Goal: Task Accomplishment & Management: Complete application form

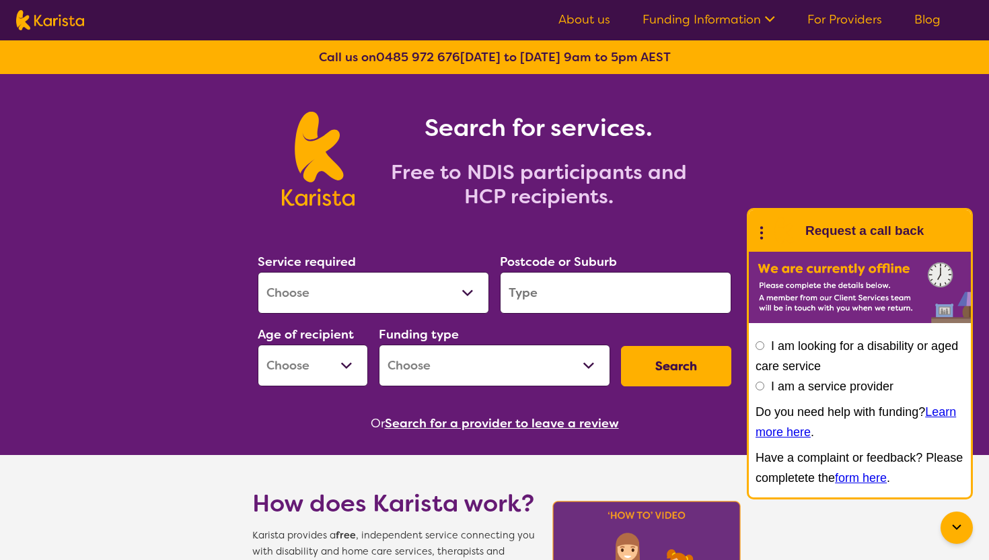
click at [850, 21] on link "For Providers" at bounding box center [844, 19] width 75 height 16
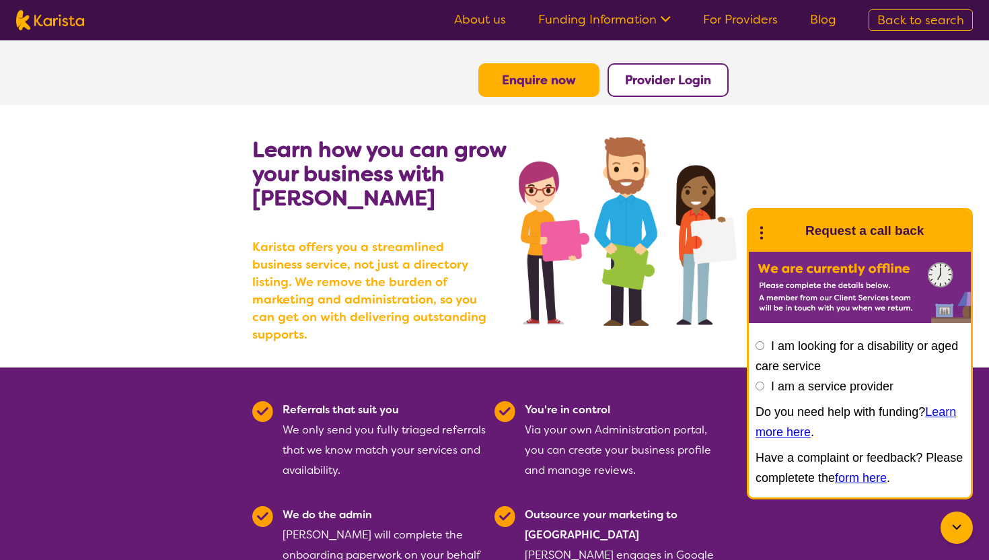
scroll to position [20, 0]
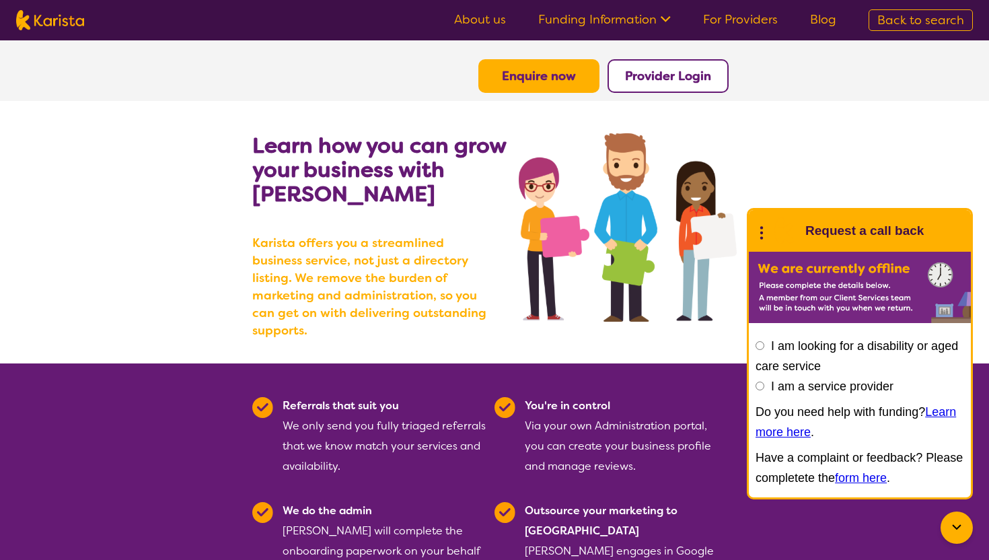
drag, startPoint x: 444, startPoint y: 185, endPoint x: 425, endPoint y: 211, distance: 32.3
click at [425, 205] on h2 "Learn how you can grow your business with Karista" at bounding box center [385, 169] width 266 height 73
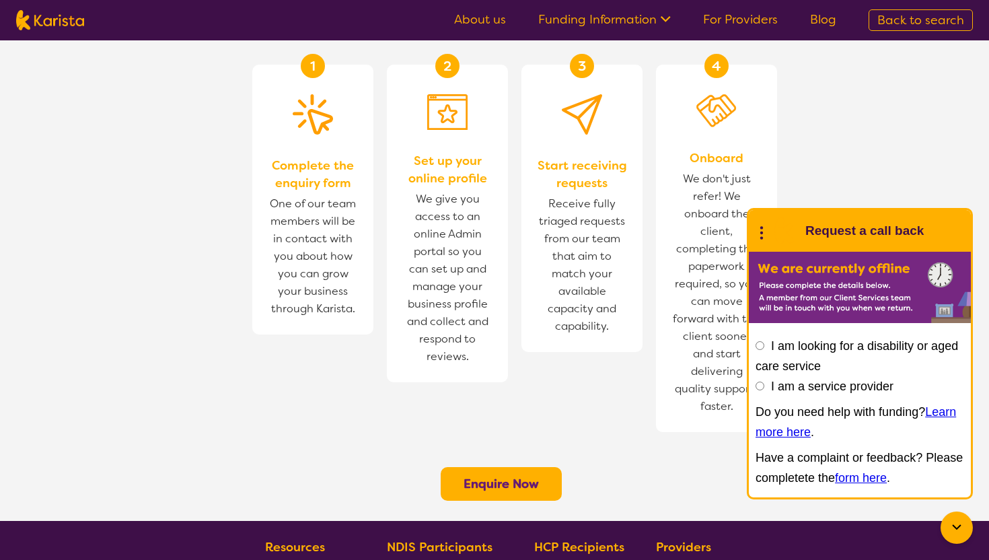
scroll to position [1065, 0]
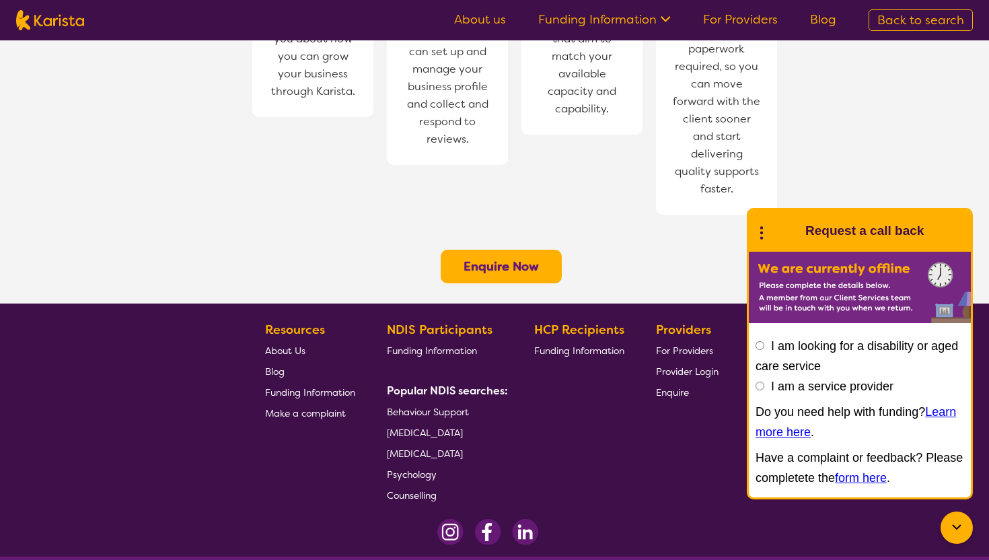
click at [760, 387] on input "I am a service provider" at bounding box center [760, 386] width 9 height 9
radio input "true"
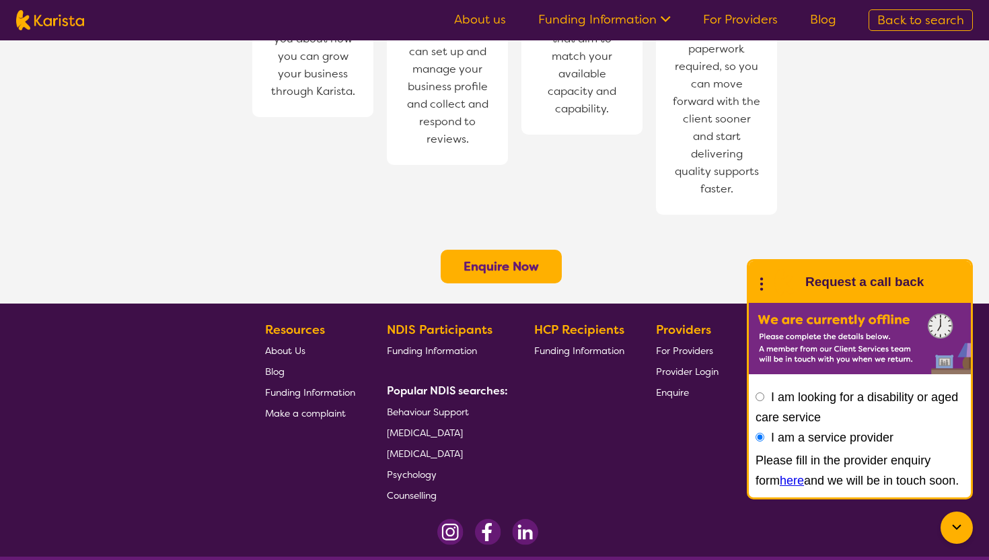
click at [780, 479] on link "here" at bounding box center [792, 480] width 24 height 13
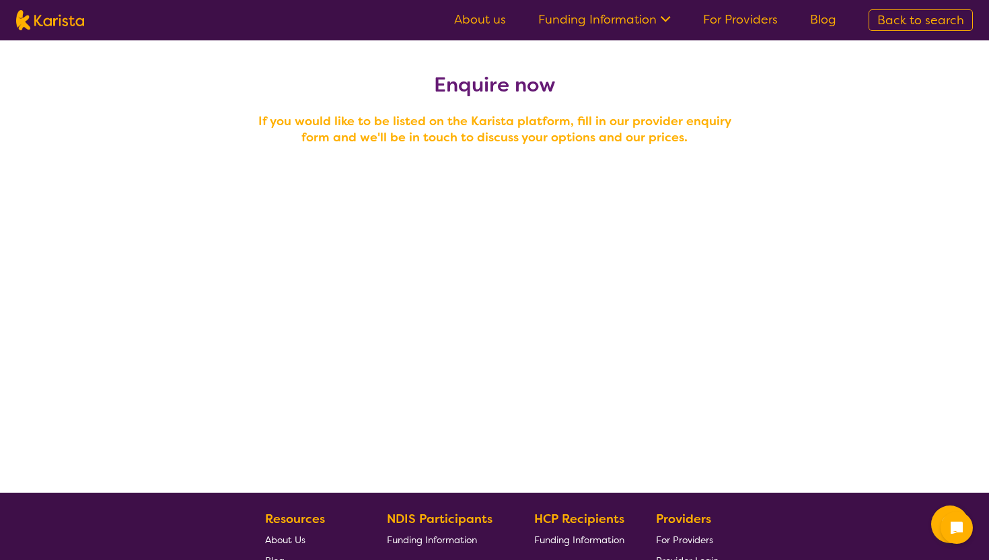
click at [544, 133] on h4 "If you would like to be listed on the Karista platform, fill in our provider en…" at bounding box center [494, 129] width 484 height 32
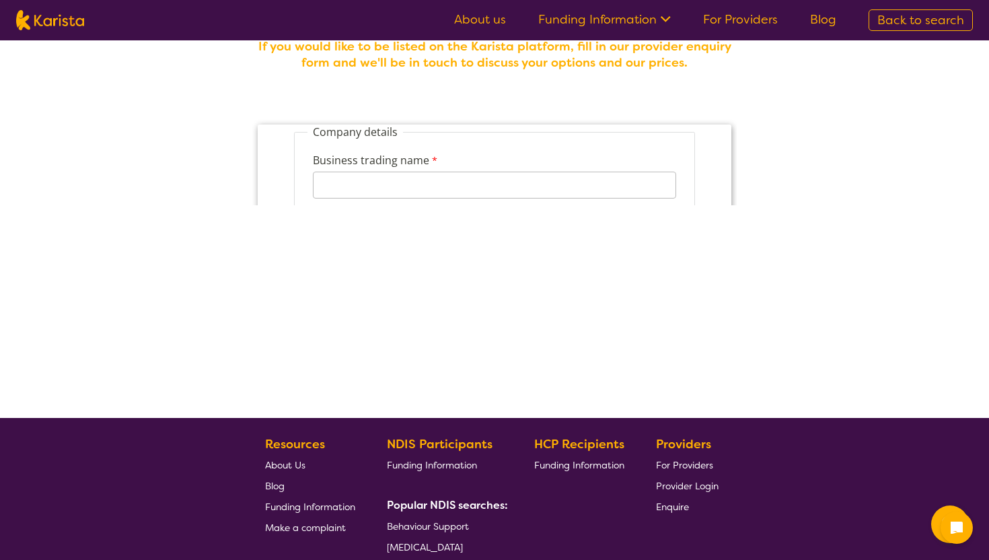
scroll to position [106, 0]
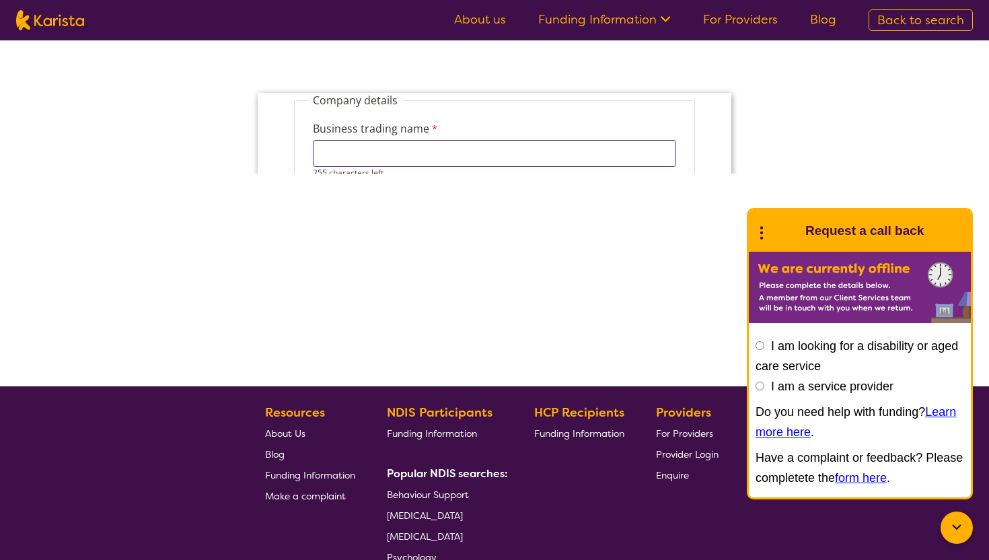
click at [557, 153] on input "Business trading name" at bounding box center [494, 153] width 363 height 27
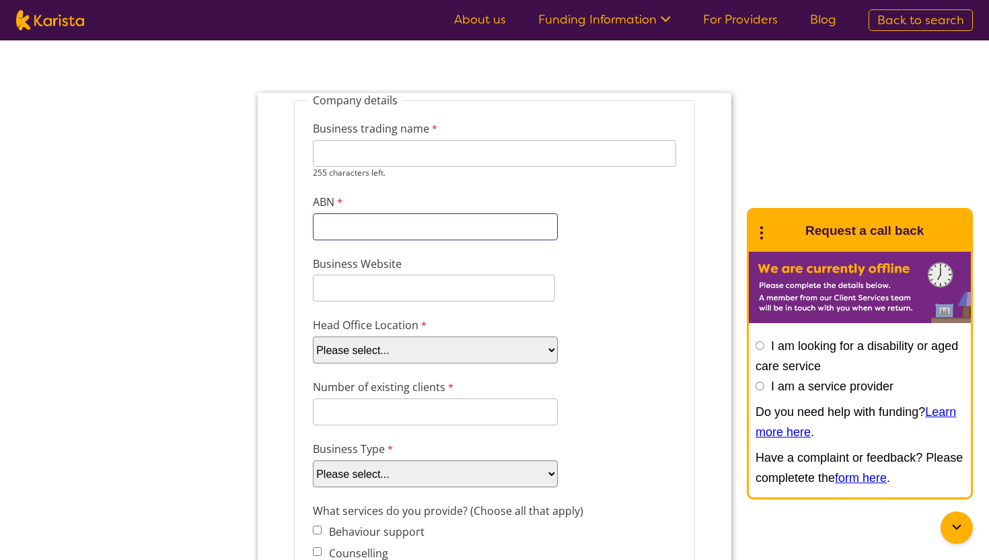
click at [414, 227] on input "ABN" at bounding box center [435, 226] width 245 height 27
click at [382, 161] on input "Business trading name" at bounding box center [494, 153] width 363 height 27
paste input "Pursuit United Care PTY LTD"
type input "Pursuit United Care PTY LTD"
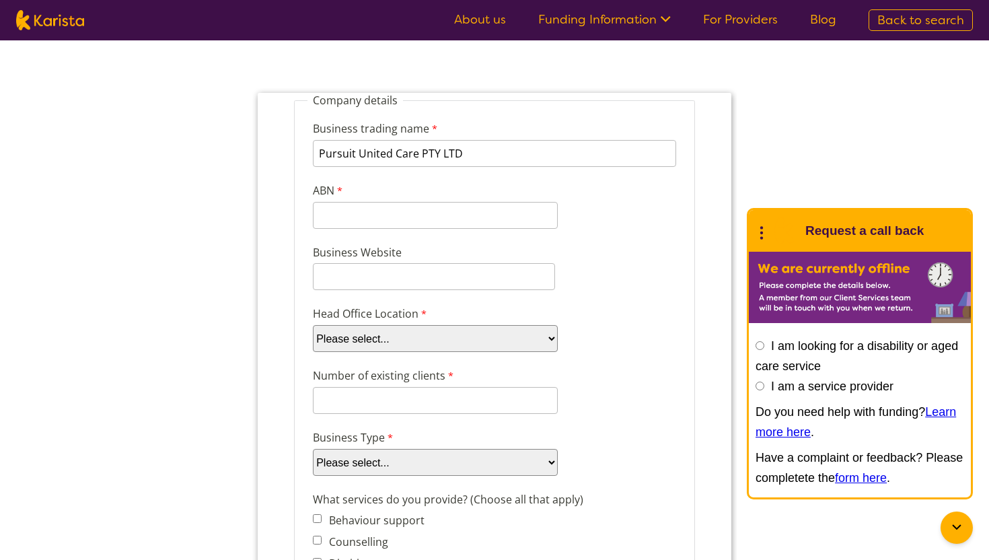
click at [369, 216] on input "ABN" at bounding box center [435, 215] width 245 height 27
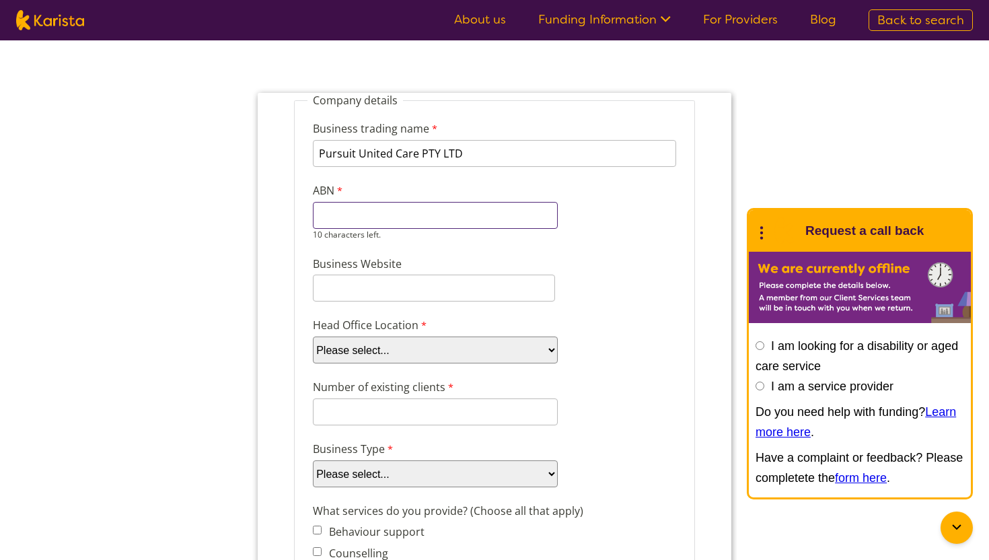
paste input "54 664 38"
type input "54 664 38"
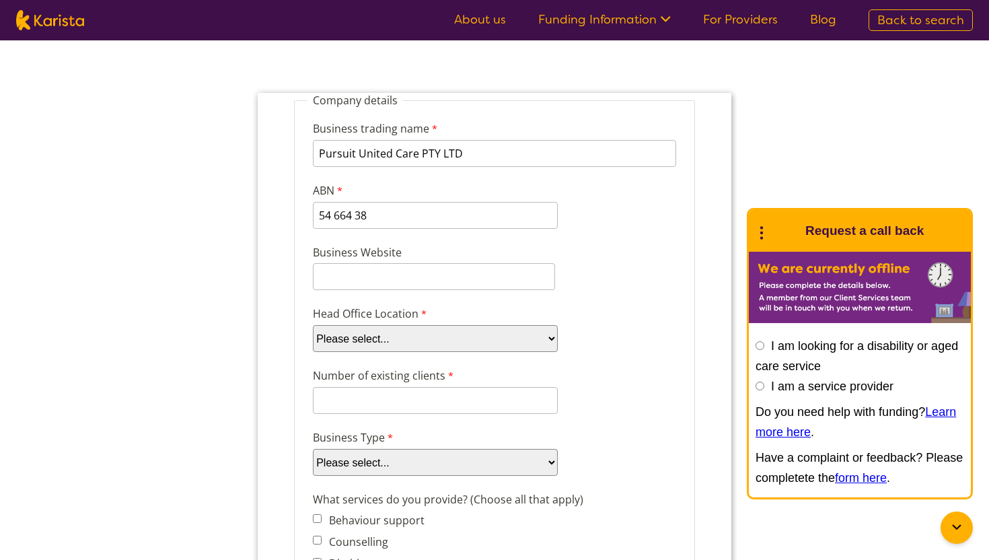
select select "tfa_101"
click at [388, 403] on input "Number of existing clients" at bounding box center [435, 400] width 245 height 27
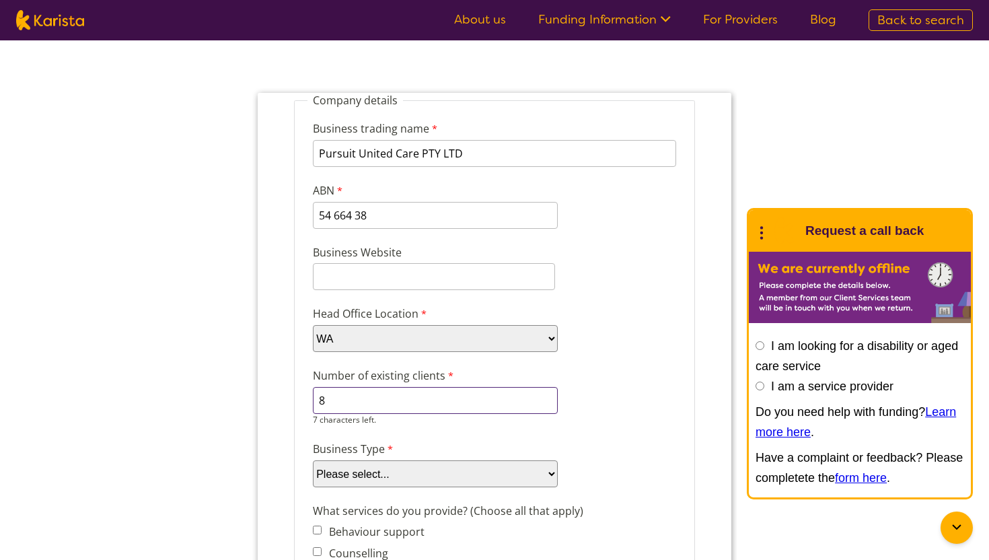
type input "8"
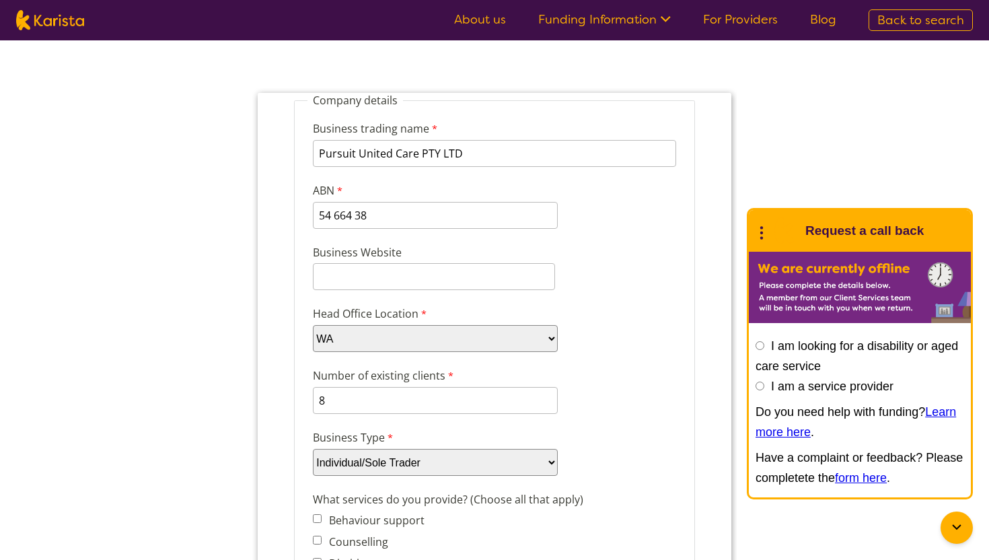
click at [371, 466] on select "Please select... Company Individual/Sole Trader Other (please specify)" at bounding box center [435, 462] width 245 height 27
select select "tfa_87"
click at [361, 338] on select "Please select... ACT NSW NT QLD SA TAS VIC WA" at bounding box center [435, 338] width 245 height 27
click at [348, 264] on input "Business Website" at bounding box center [434, 276] width 242 height 27
click at [353, 263] on input "Business Website" at bounding box center [434, 276] width 242 height 27
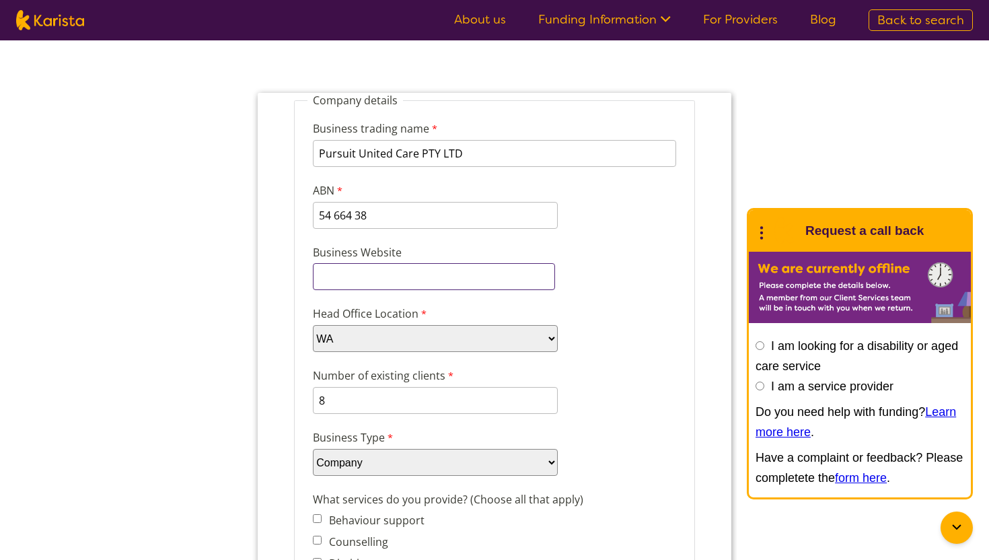
paste input "https://pursuitunitedcare.com.au/"
type input "https://pursuitunitedcare.com.au/"
click at [579, 305] on div "Head Office Location Please select... ACT NSW NT QLD SA TAS VIC WA" at bounding box center [495, 329] width 374 height 52
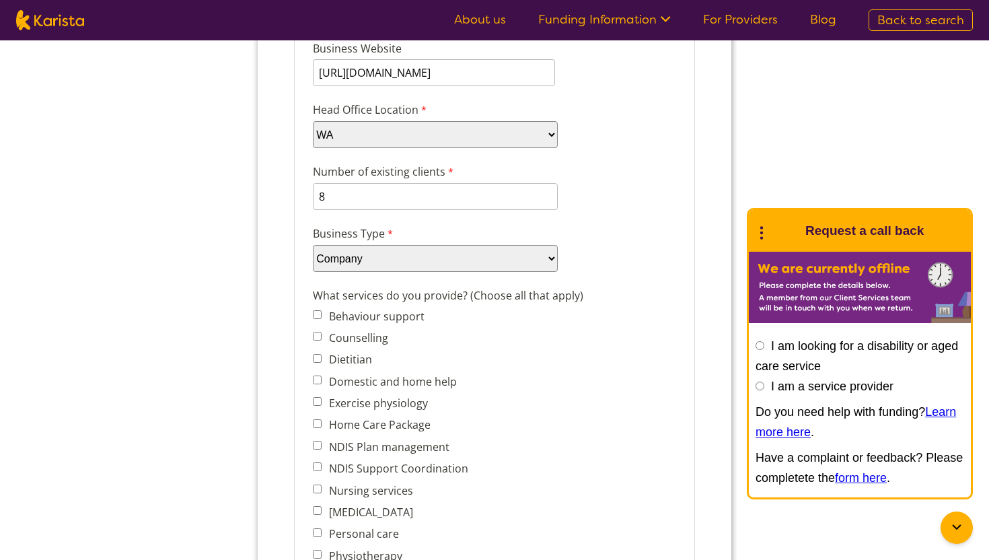
scroll to position [377, 0]
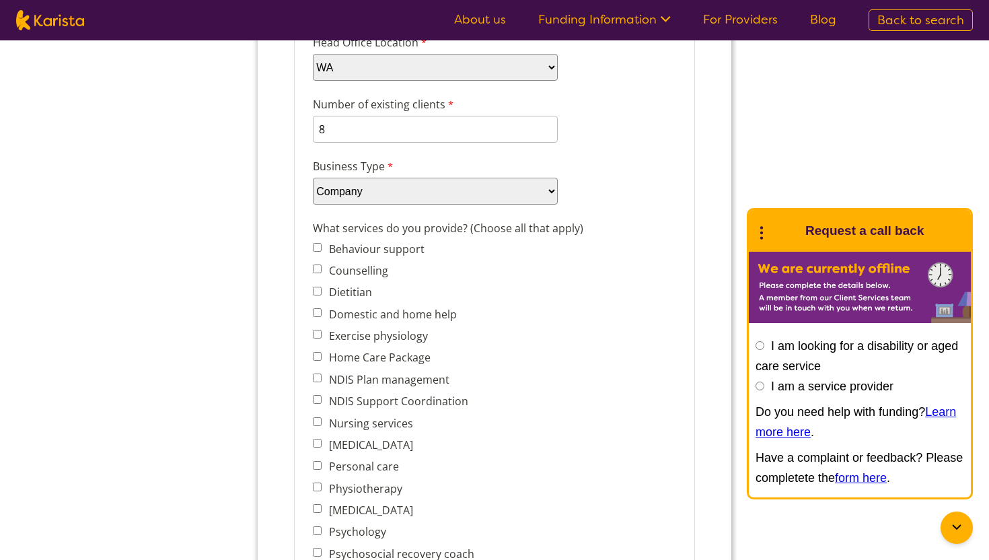
click at [428, 311] on label "Domestic and home help" at bounding box center [390, 314] width 132 height 15
click at [322, 311] on input "Domestic and home help" at bounding box center [317, 312] width 9 height 9
checkbox input "true"
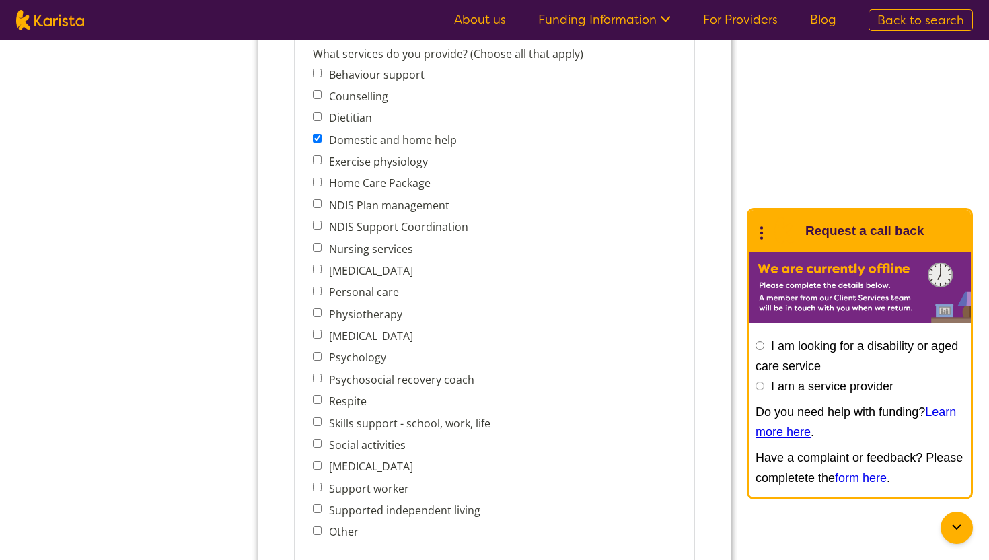
scroll to position [552, 0]
click at [381, 291] on label "Personal care" at bounding box center [361, 291] width 74 height 15
click at [322, 291] on input "Personal care" at bounding box center [317, 290] width 9 height 9
checkbox input "true"
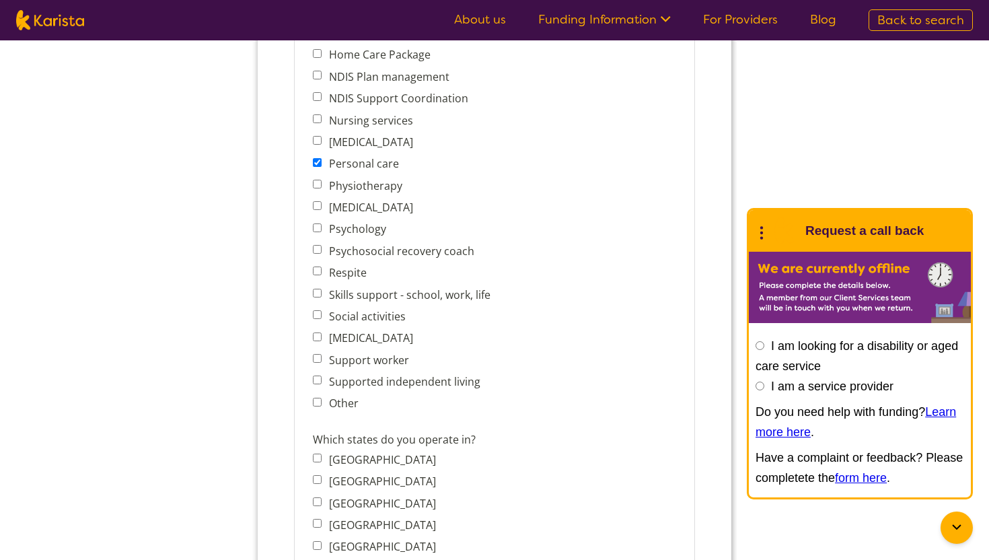
scroll to position [702, 0]
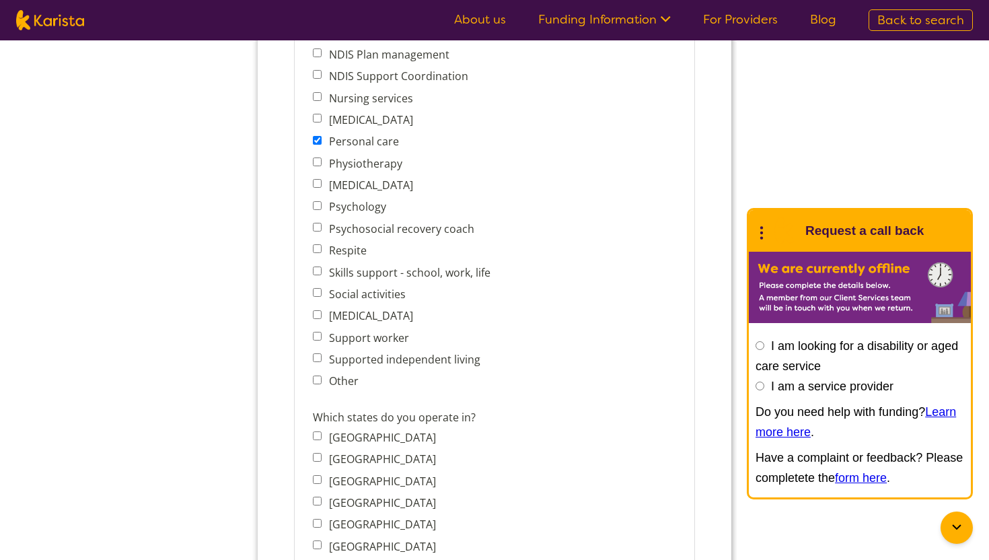
click at [373, 335] on label "Support worker" at bounding box center [366, 337] width 84 height 15
click at [322, 335] on input "Support worker" at bounding box center [317, 336] width 9 height 9
checkbox input "true"
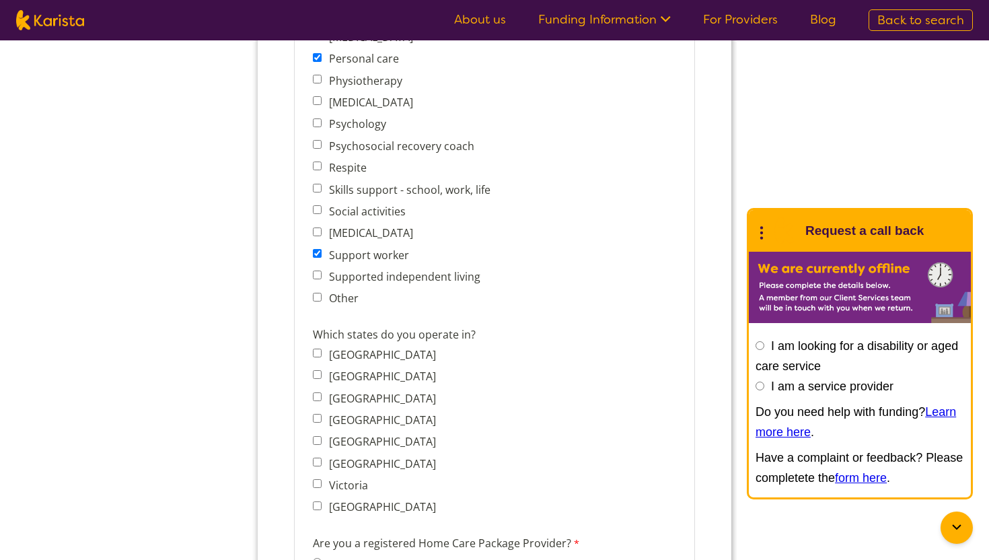
scroll to position [809, 0]
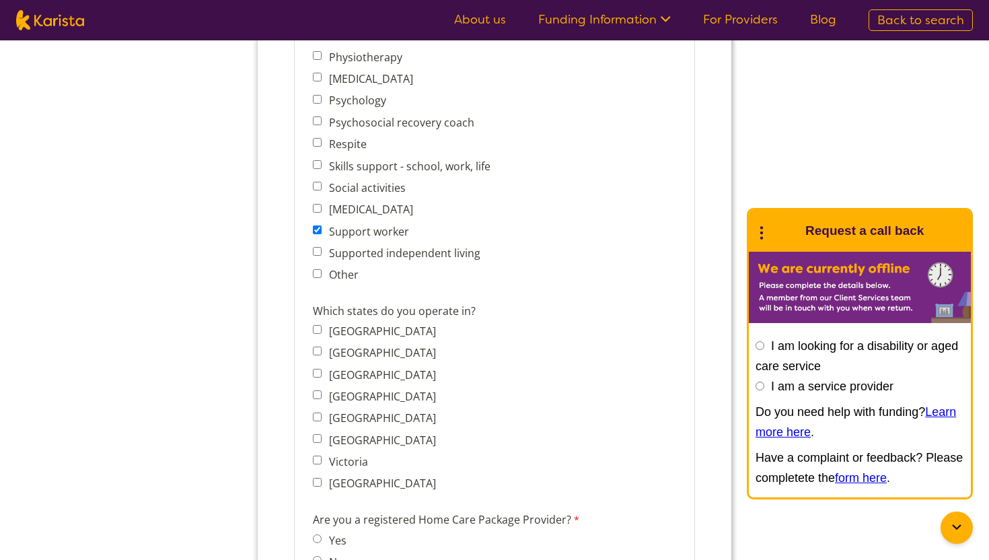
click at [413, 250] on label "Supported independent living" at bounding box center [401, 253] width 155 height 15
click at [322, 250] on input "Supported independent living" at bounding box center [317, 251] width 9 height 9
checkbox input "true"
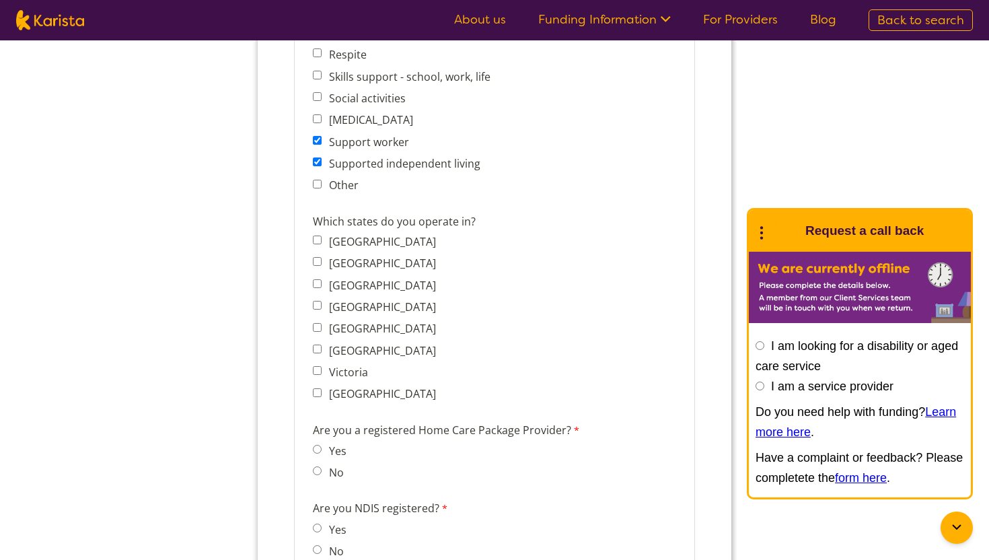
scroll to position [902, 0]
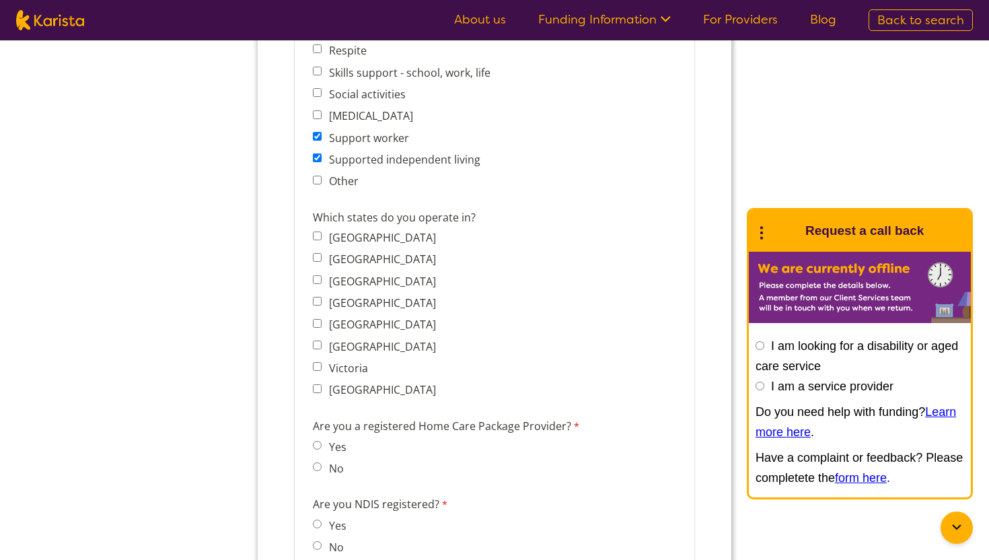
click at [369, 384] on label "Western Australia" at bounding box center [379, 389] width 111 height 15
click at [322, 384] on input "Western Australia" at bounding box center [317, 388] width 9 height 9
checkbox input "true"
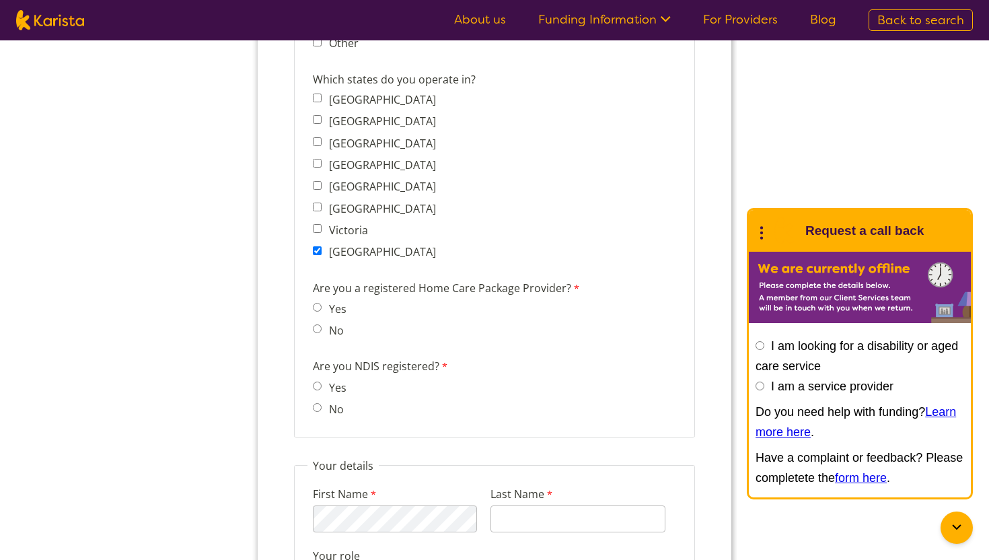
scroll to position [1041, 0]
click at [315, 324] on input "No" at bounding box center [317, 328] width 9 height 9
radio input "true"
click at [315, 402] on input "No" at bounding box center [317, 406] width 9 height 9
radio input "true"
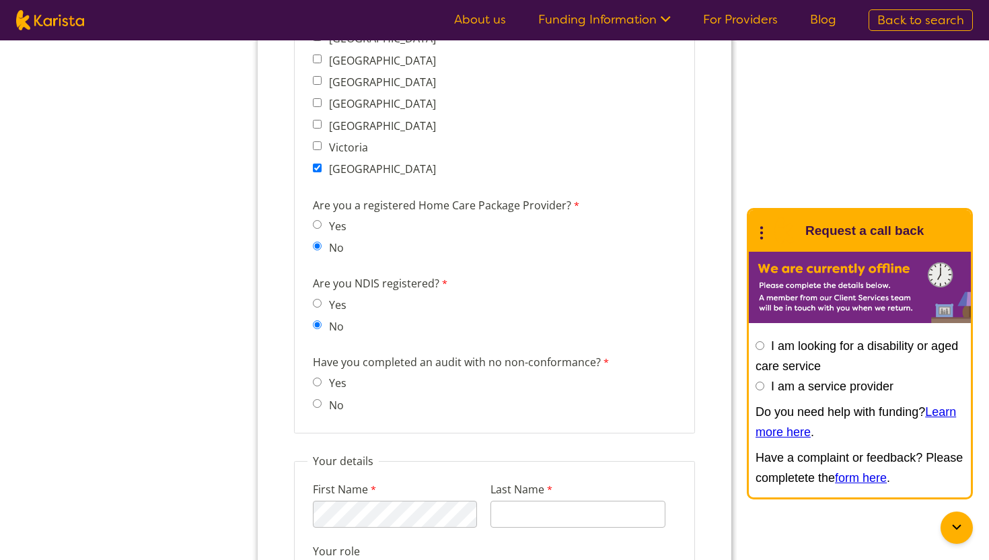
scroll to position [1127, 0]
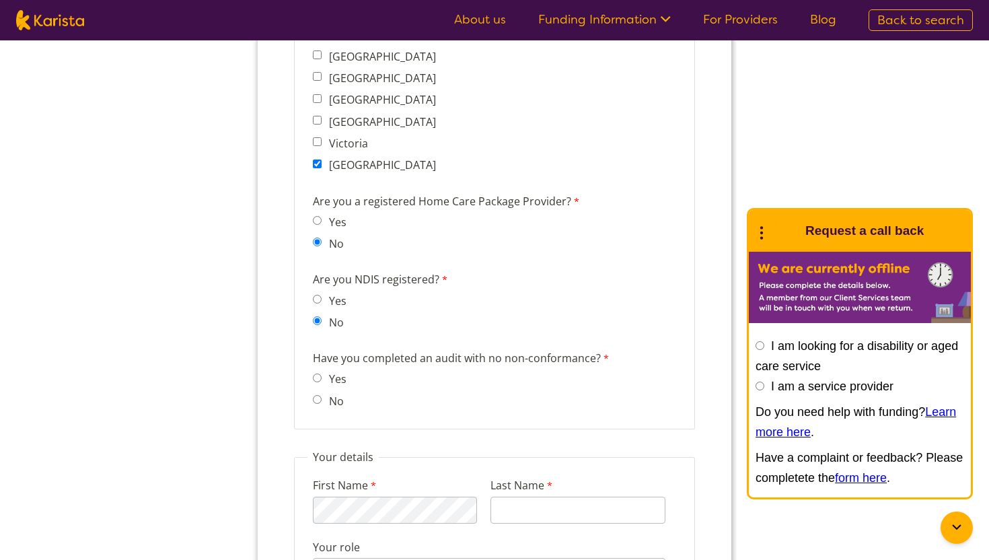
click at [316, 395] on input "No" at bounding box center [317, 399] width 9 height 9
radio input "true"
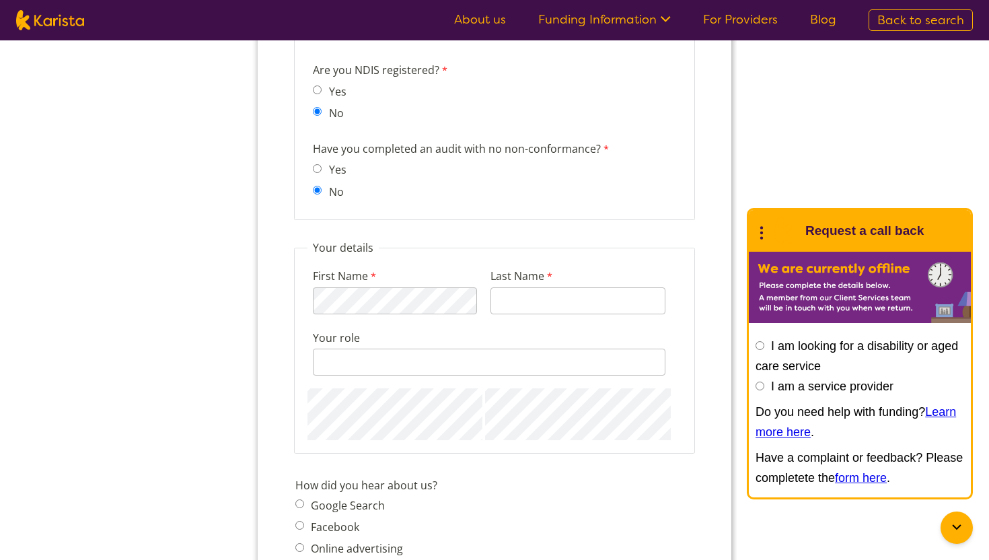
scroll to position [1339, 0]
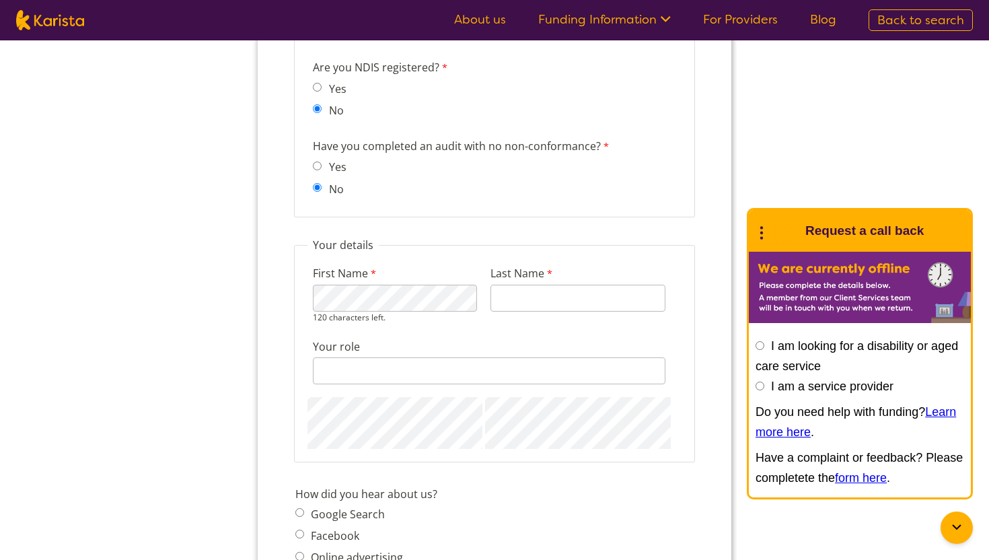
type input "Jama"
click at [365, 360] on div "128 characters left." at bounding box center [489, 370] width 353 height 27
type input "o"
type input "I"
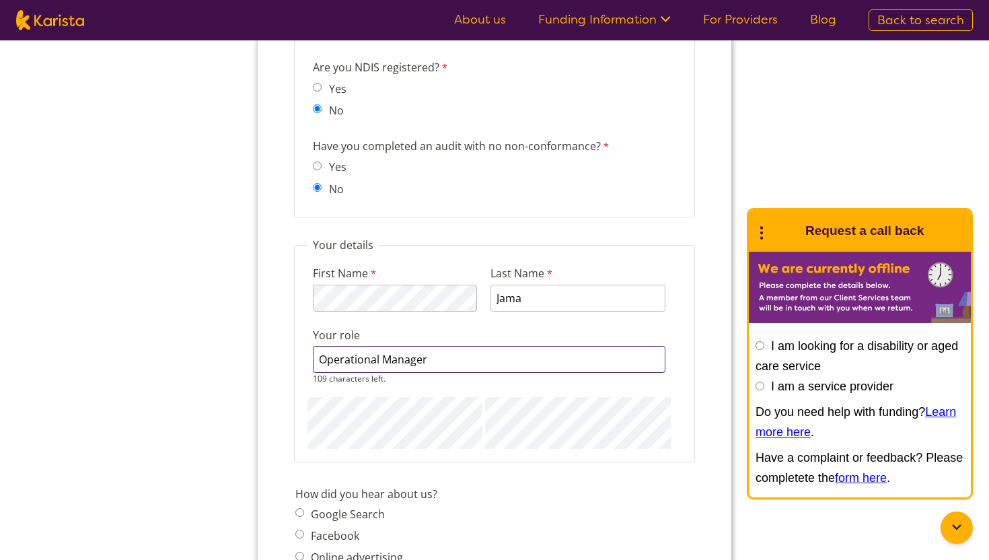
type input "Operational Manager"
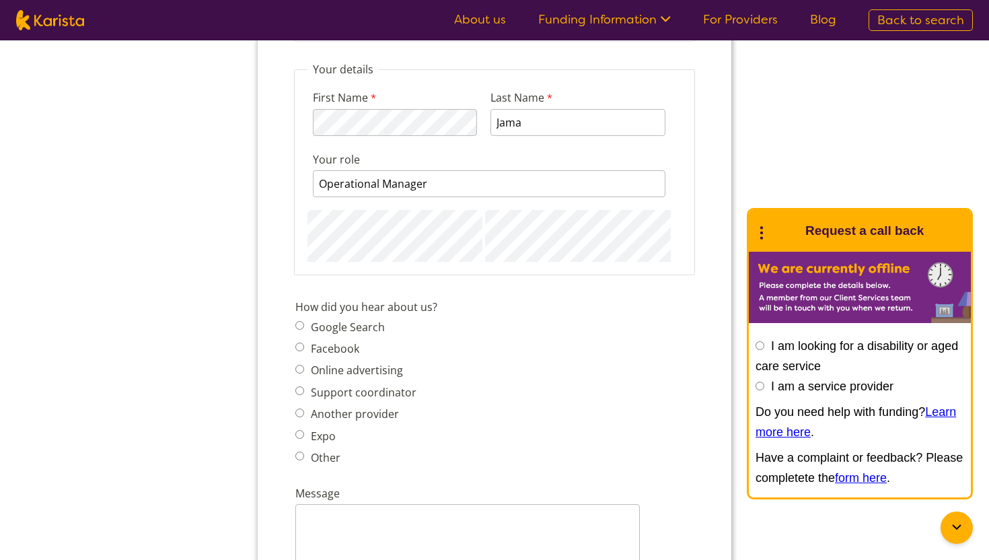
scroll to position [1515, 0]
click at [334, 319] on label "Google Search" at bounding box center [346, 326] width 78 height 15
click at [304, 320] on input "Google Search" at bounding box center [299, 324] width 9 height 9
radio input "true"
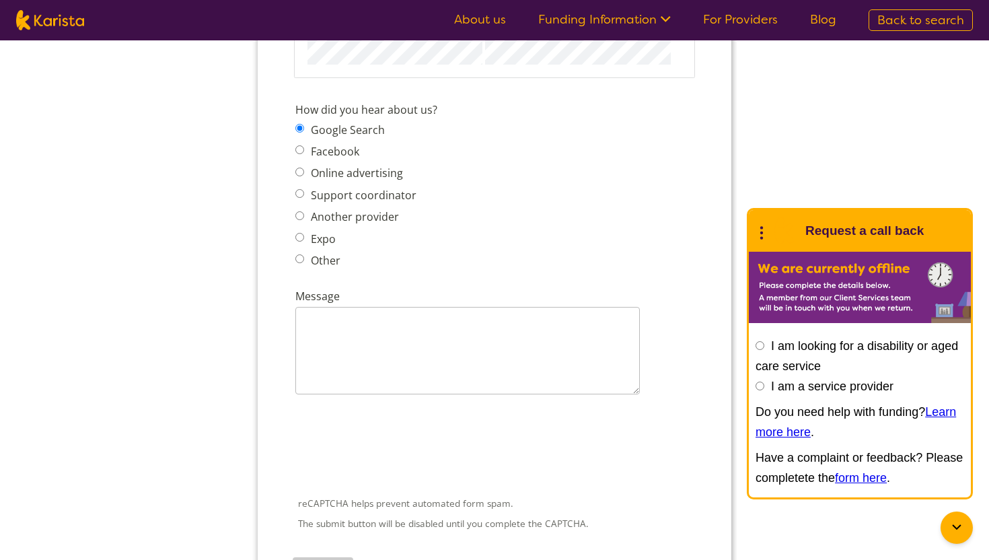
scroll to position [1714, 0]
click at [356, 207] on label "Another provider" at bounding box center [353, 214] width 92 height 15
click at [304, 209] on input "Another provider" at bounding box center [299, 213] width 9 height 9
radio input "true"
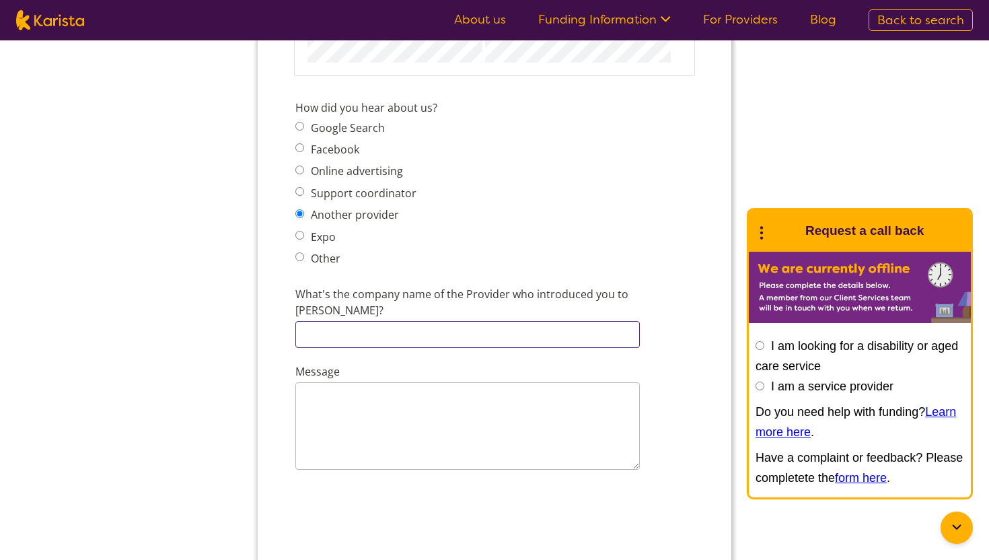
click at [337, 321] on input "What's the company name of the Provider who introduced you to Karista?" at bounding box center [467, 334] width 345 height 27
type input "Perth Wide Home Care - Carenect"
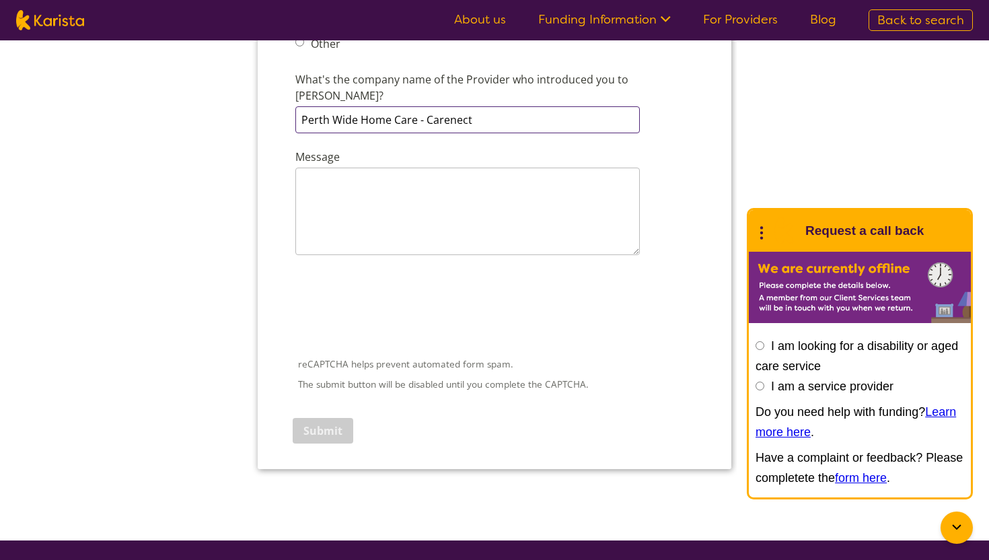
scroll to position [1933, 0]
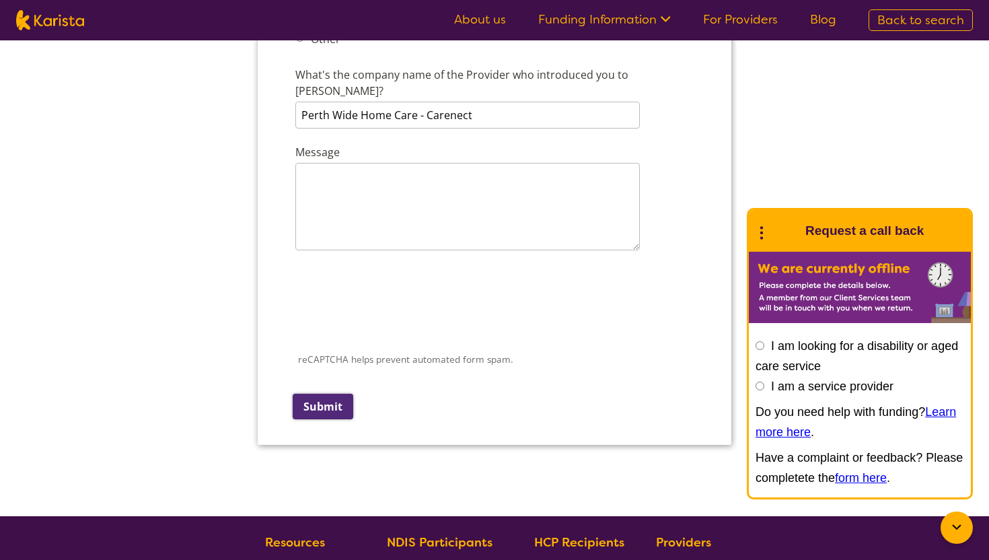
click at [314, 394] on input "Submit" at bounding box center [323, 407] width 61 height 26
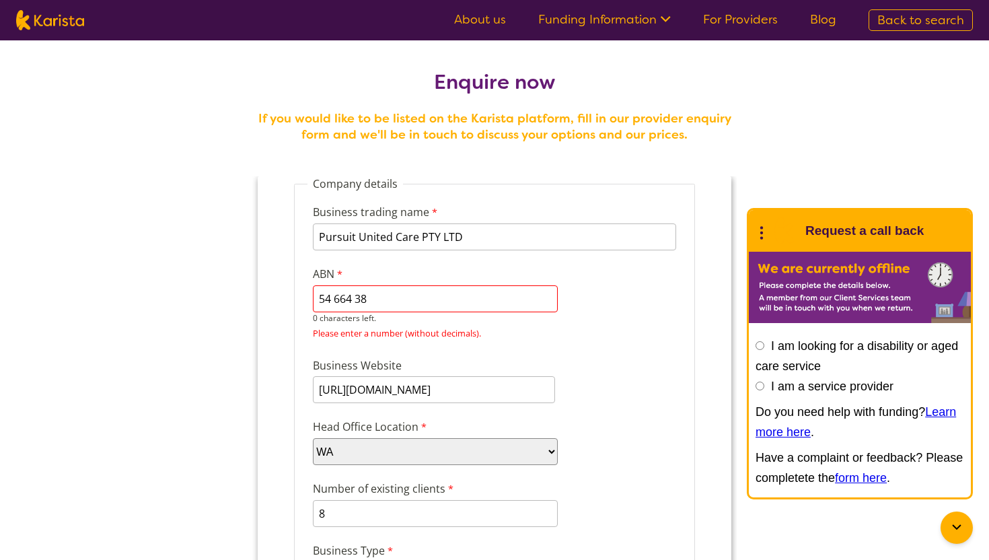
scroll to position [0, 0]
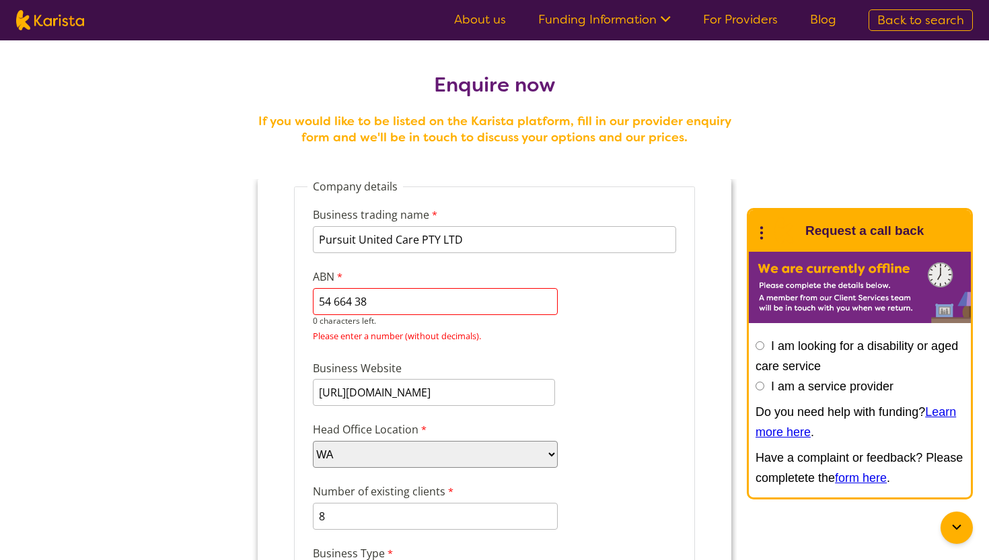
click at [352, 295] on input "54 664 38" at bounding box center [435, 301] width 245 height 27
paste input "54 664 383"
click at [377, 336] on span "Please enter a number (without decimals)." at bounding box center [397, 336] width 168 height 12
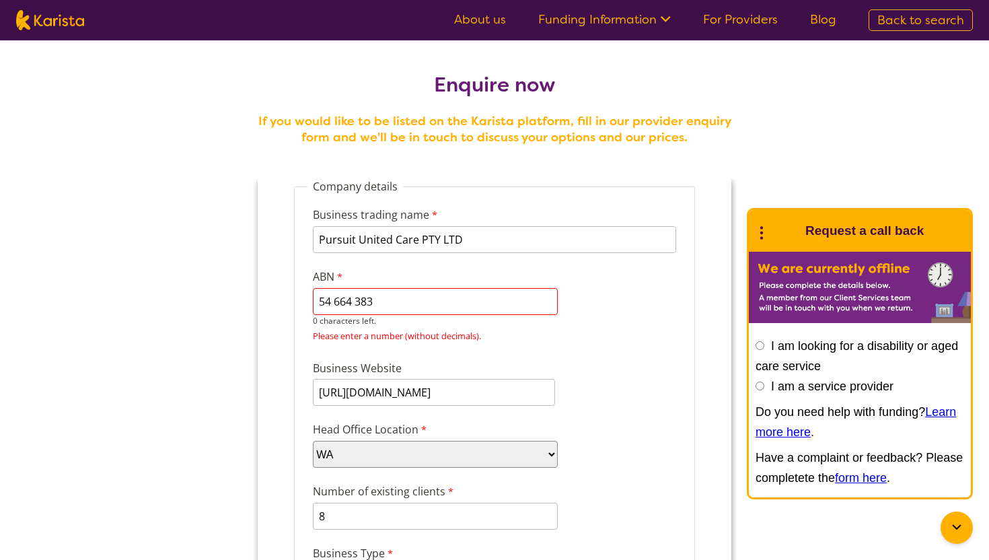
scroll to position [9, 0]
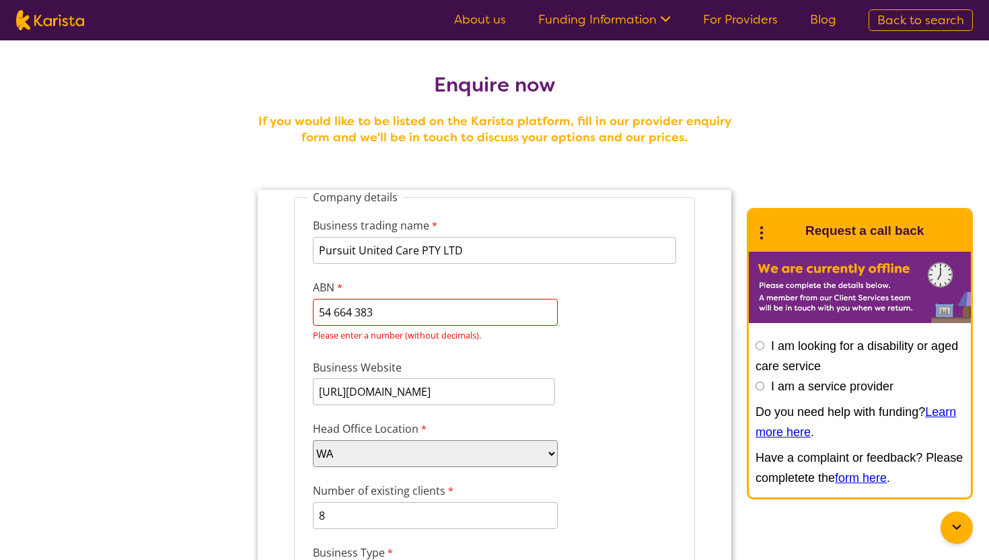
click at [414, 311] on input "54 664 383" at bounding box center [435, 312] width 245 height 27
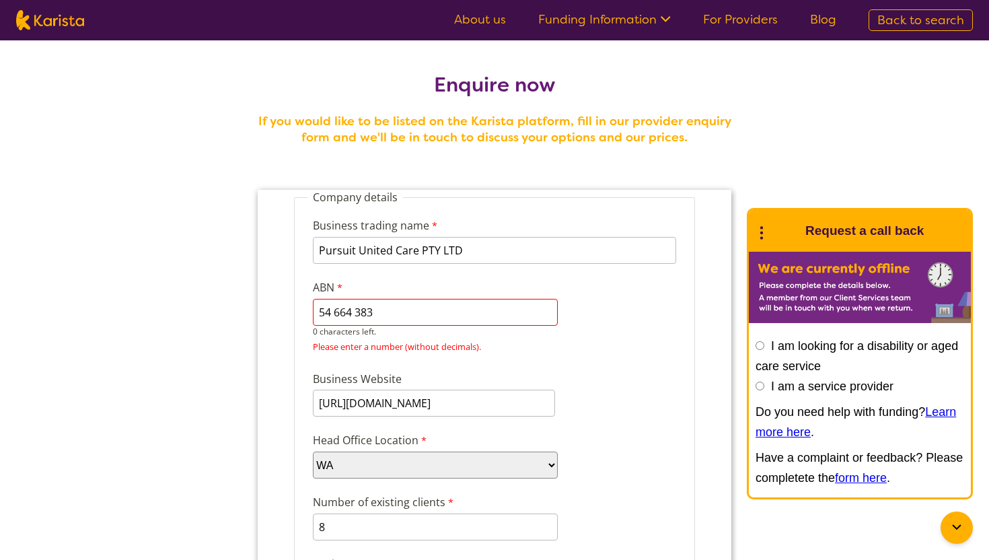
click at [355, 312] on input "54 664 383" at bounding box center [435, 312] width 245 height 27
click at [387, 317] on input "5466438397" at bounding box center [435, 312] width 245 height 27
click at [324, 316] on input "5466438397" at bounding box center [435, 312] width 245 height 27
click at [384, 312] on input "5466438397" at bounding box center [435, 312] width 245 height 27
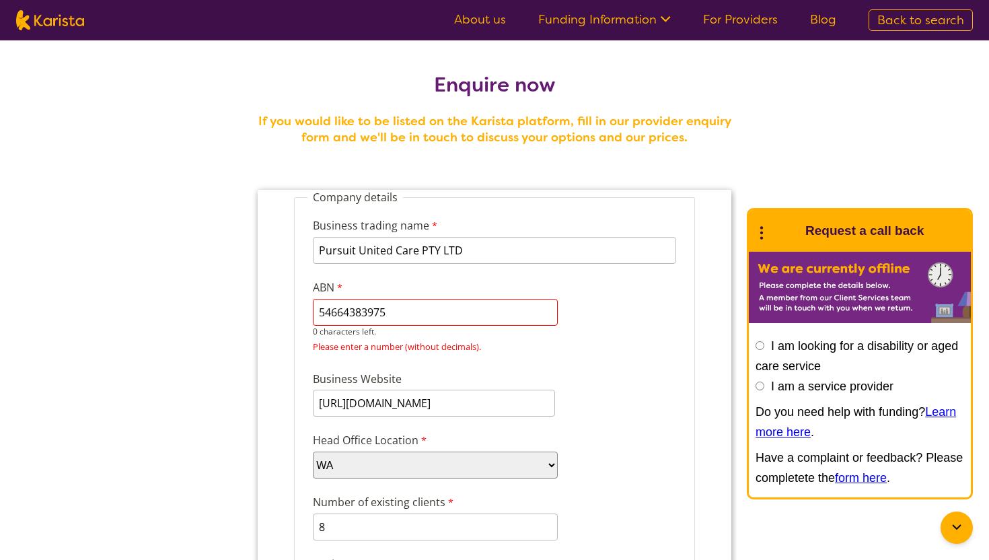
type input "54664383975"
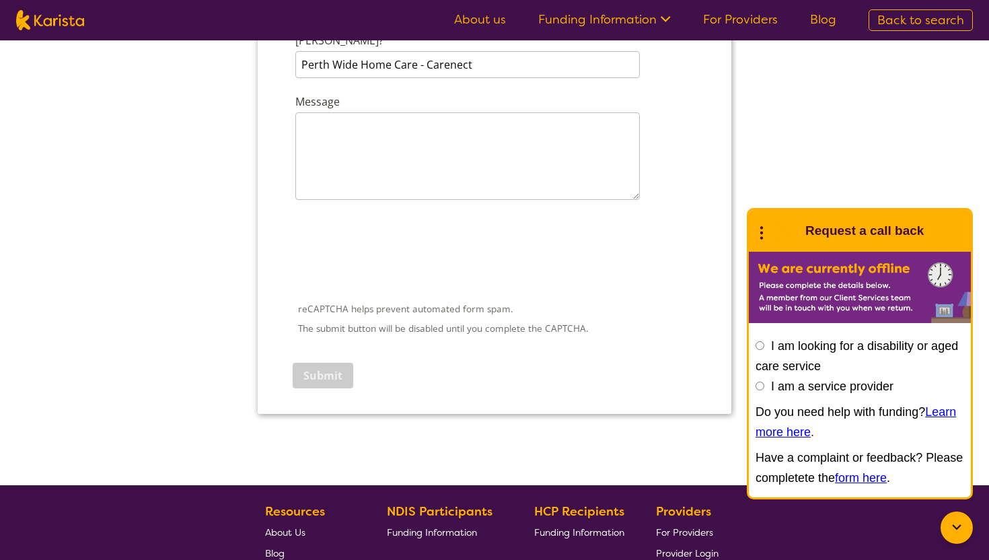
scroll to position [1984, 0]
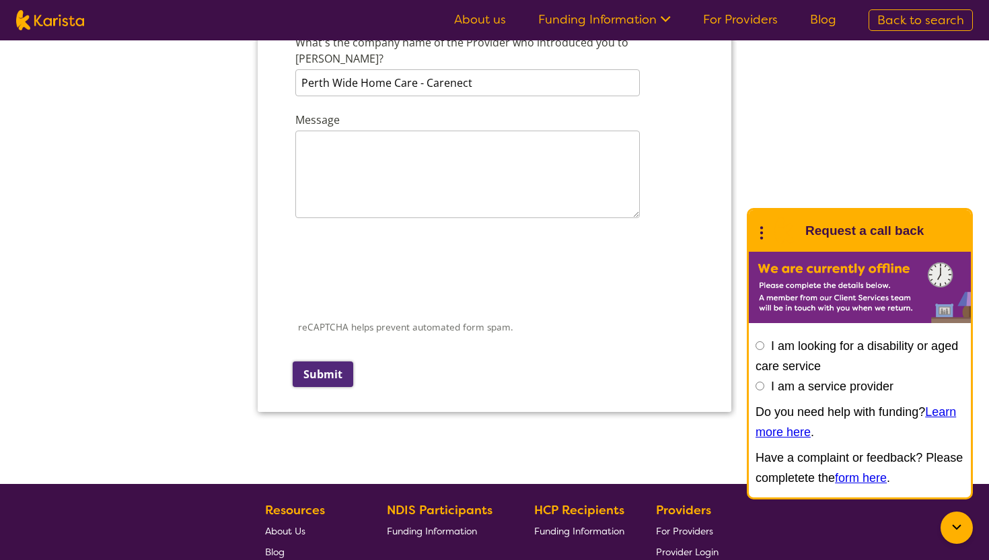
click at [320, 361] on input "Submit" at bounding box center [323, 374] width 61 height 26
